Goal: Find specific page/section: Find specific page/section

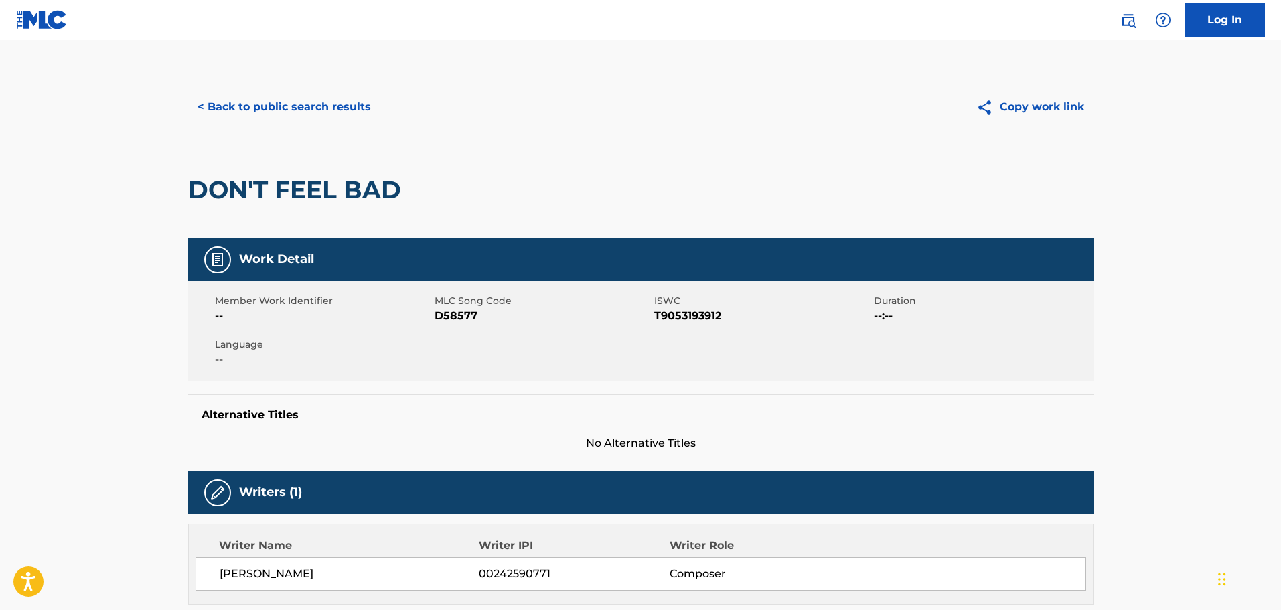
click at [298, 89] on div "< Back to public search results Copy work link" at bounding box center [640, 107] width 905 height 67
click at [309, 106] on button "< Back to public search results" at bounding box center [284, 106] width 192 height 33
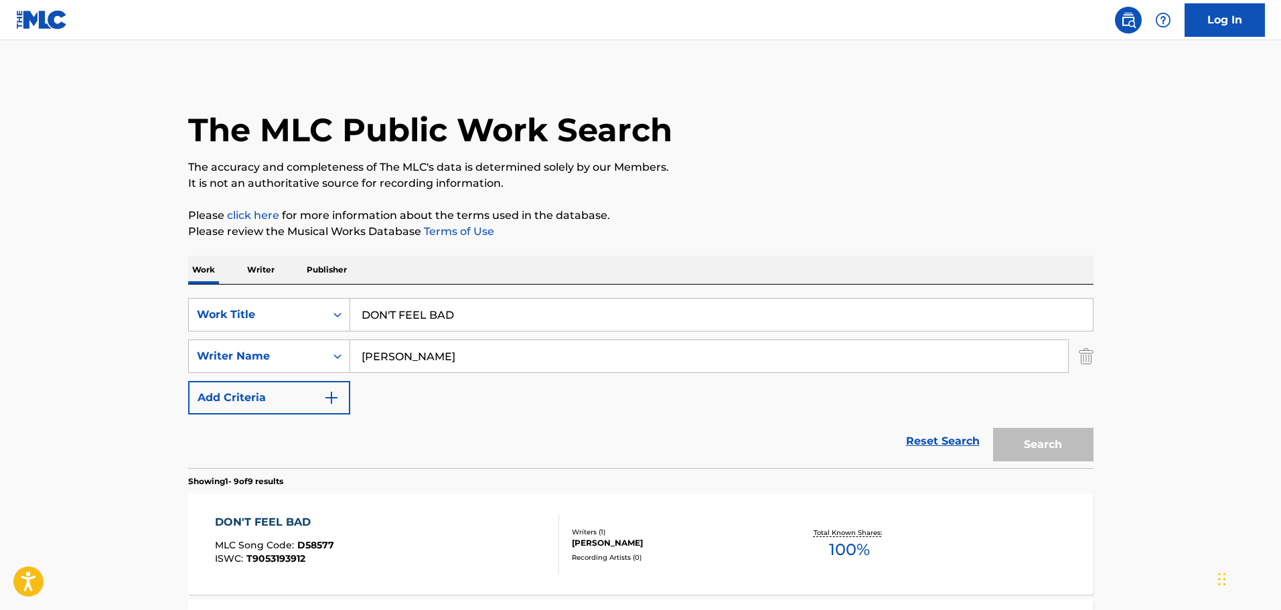
scroll to position [199, 0]
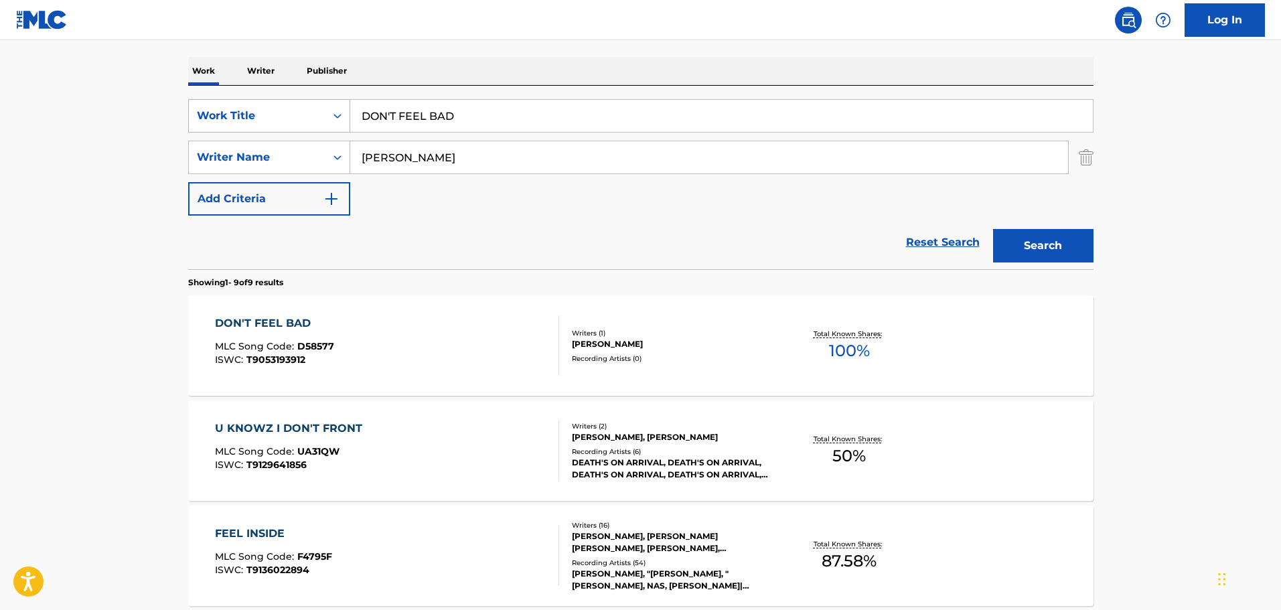
drag, startPoint x: 473, startPoint y: 121, endPoint x: 300, endPoint y: 113, distance: 173.6
click at [270, 113] on div "SearchWithCriteria74fa9f6b-87f2-4be0-bbee-7106758ee862 Work Title DON'T FEEL BAD" at bounding box center [640, 115] width 905 height 33
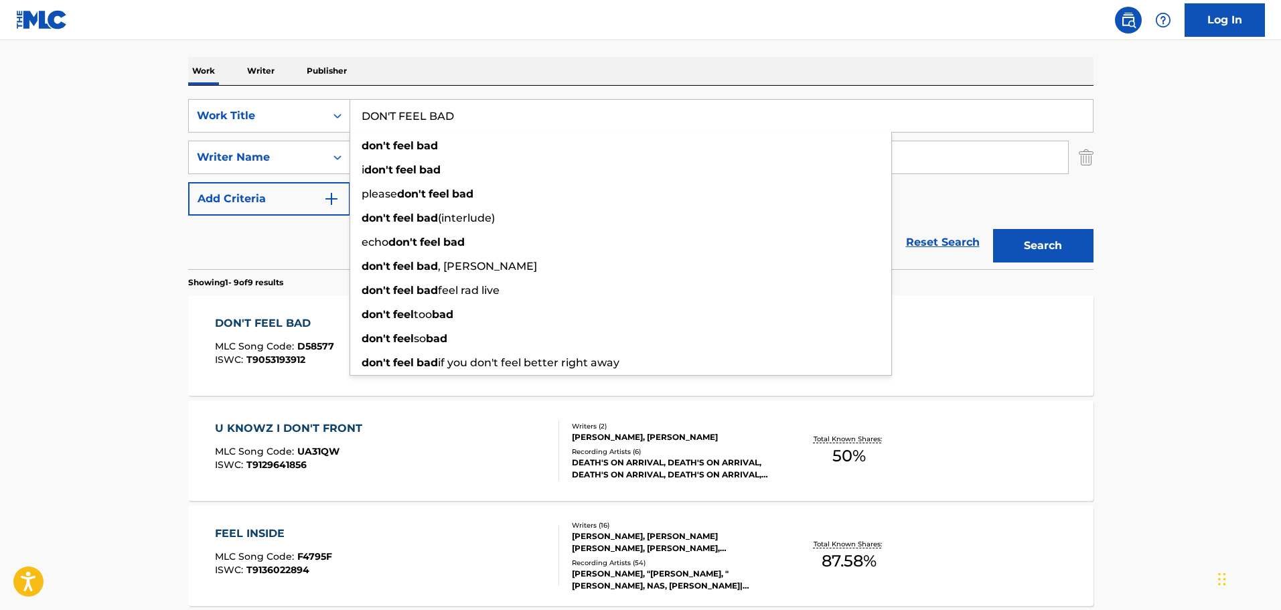
paste input "BACK 2 HIPHOP"
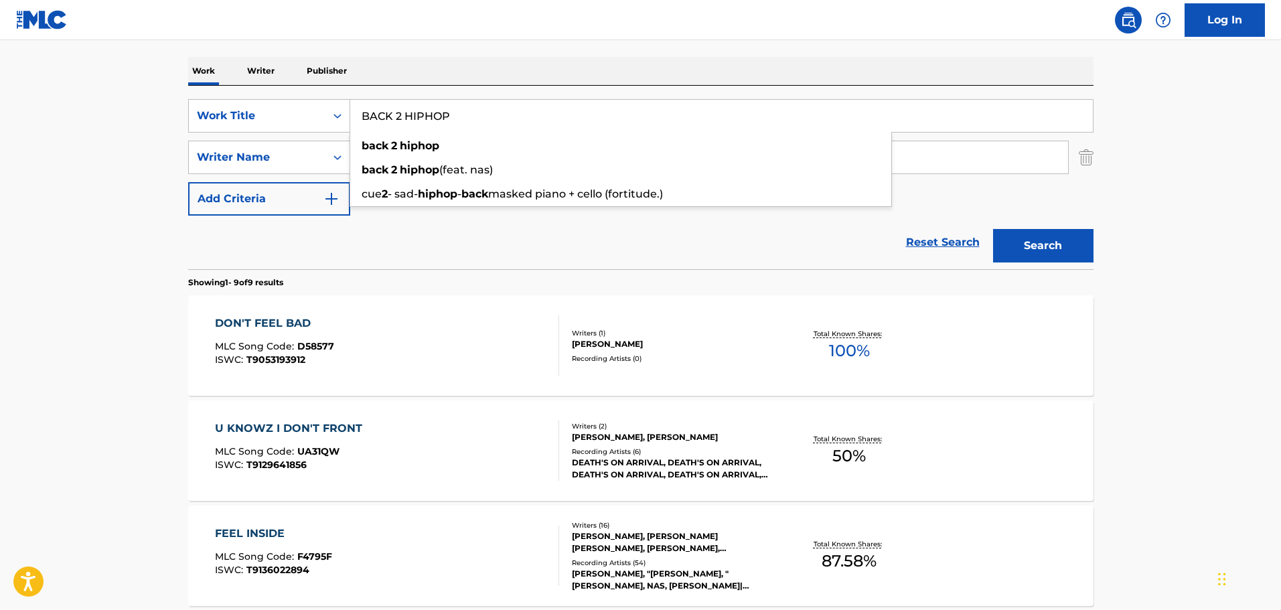
type input "BACK 2 HIPHOP"
click at [1038, 256] on button "Search" at bounding box center [1043, 245] width 100 height 33
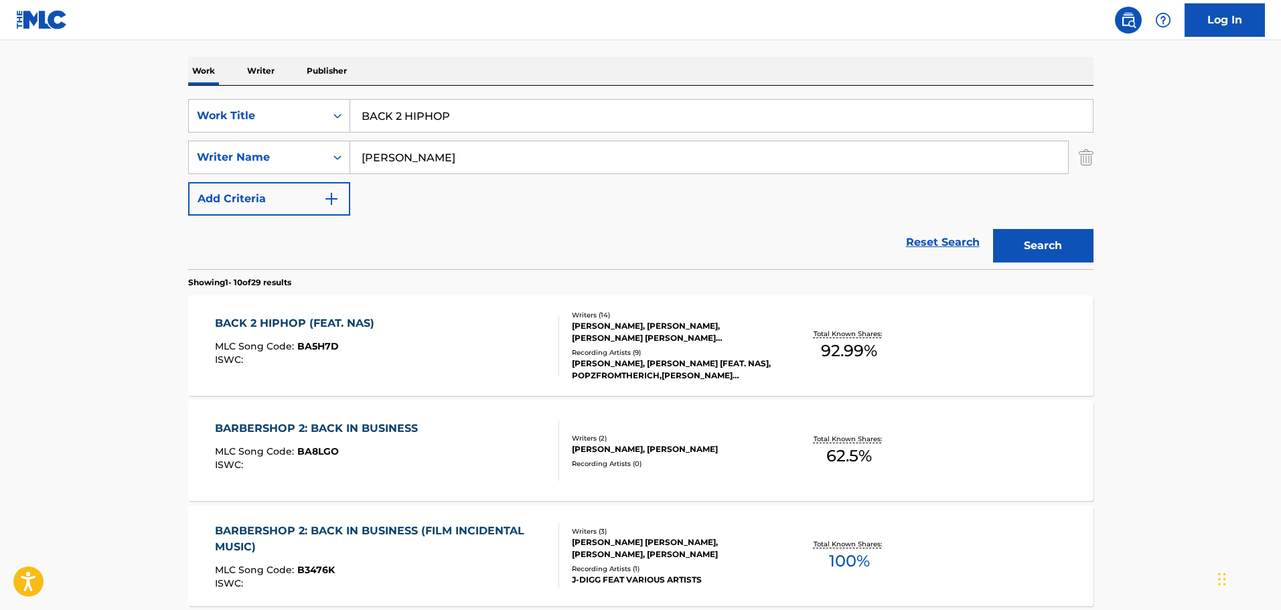
click at [426, 347] on div "BACK 2 HIPHOP (FEAT. NAS) MLC Song Code : BA5H7D ISWC :" at bounding box center [387, 345] width 344 height 60
